Goal: Use online tool/utility: Utilize a website feature to perform a specific function

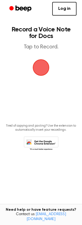
click at [43, 72] on span "button" at bounding box center [41, 68] width 30 height 30
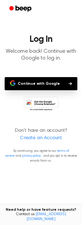
click at [49, 84] on button "Continue with Google" at bounding box center [41, 83] width 73 height 13
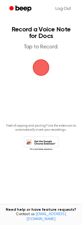
click at [39, 67] on span "button" at bounding box center [40, 67] width 25 height 25
click at [38, 76] on span "button" at bounding box center [41, 67] width 30 height 30
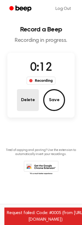
click at [27, 98] on button "Delete" at bounding box center [28, 100] width 22 height 22
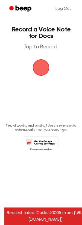
click at [30, 24] on main "Record a Voice Note for Docs Tap to Record. Tired of copying and pasting? Use t…" at bounding box center [41, 104] width 82 height 208
